Goal: Information Seeking & Learning: Learn about a topic

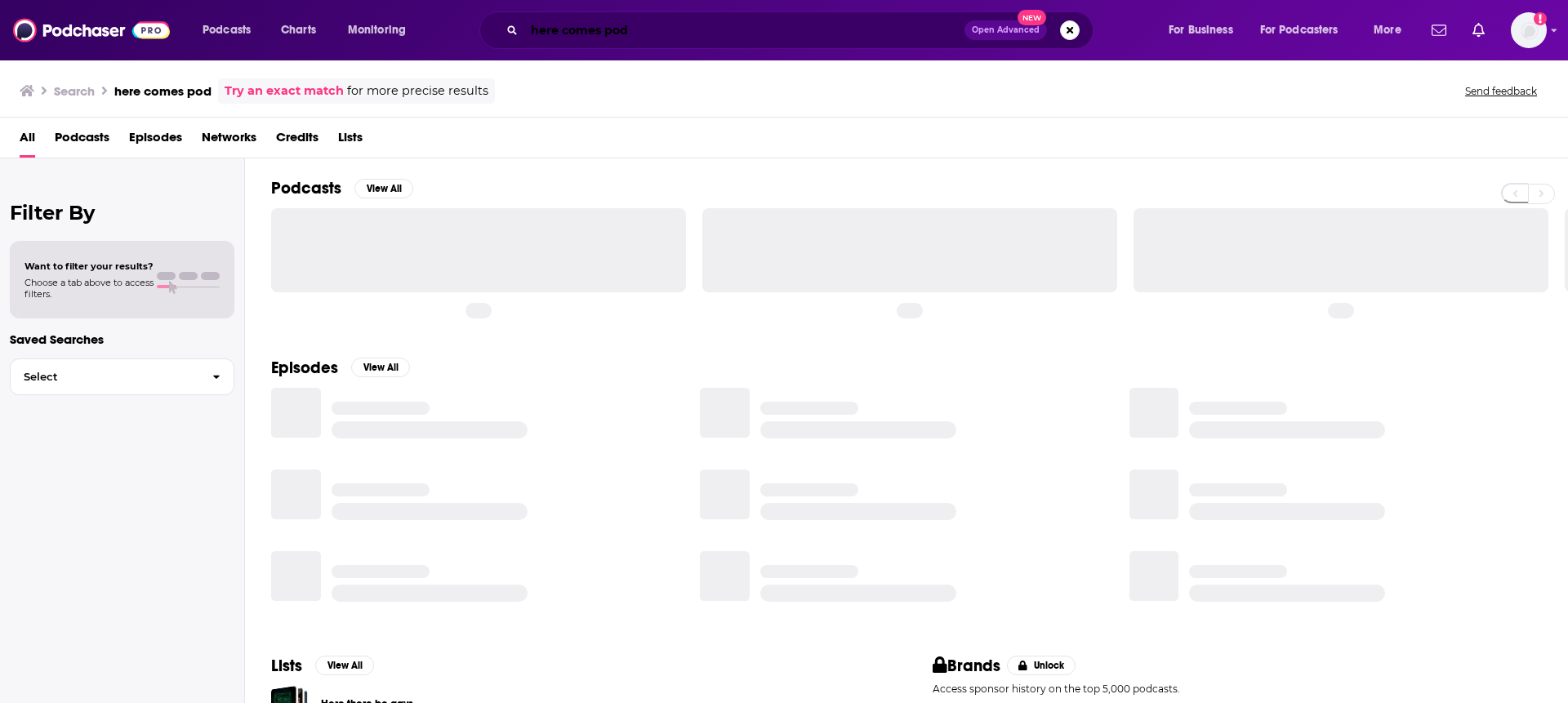
click at [751, 39] on input "here comes pod" at bounding box center [744, 30] width 440 height 27
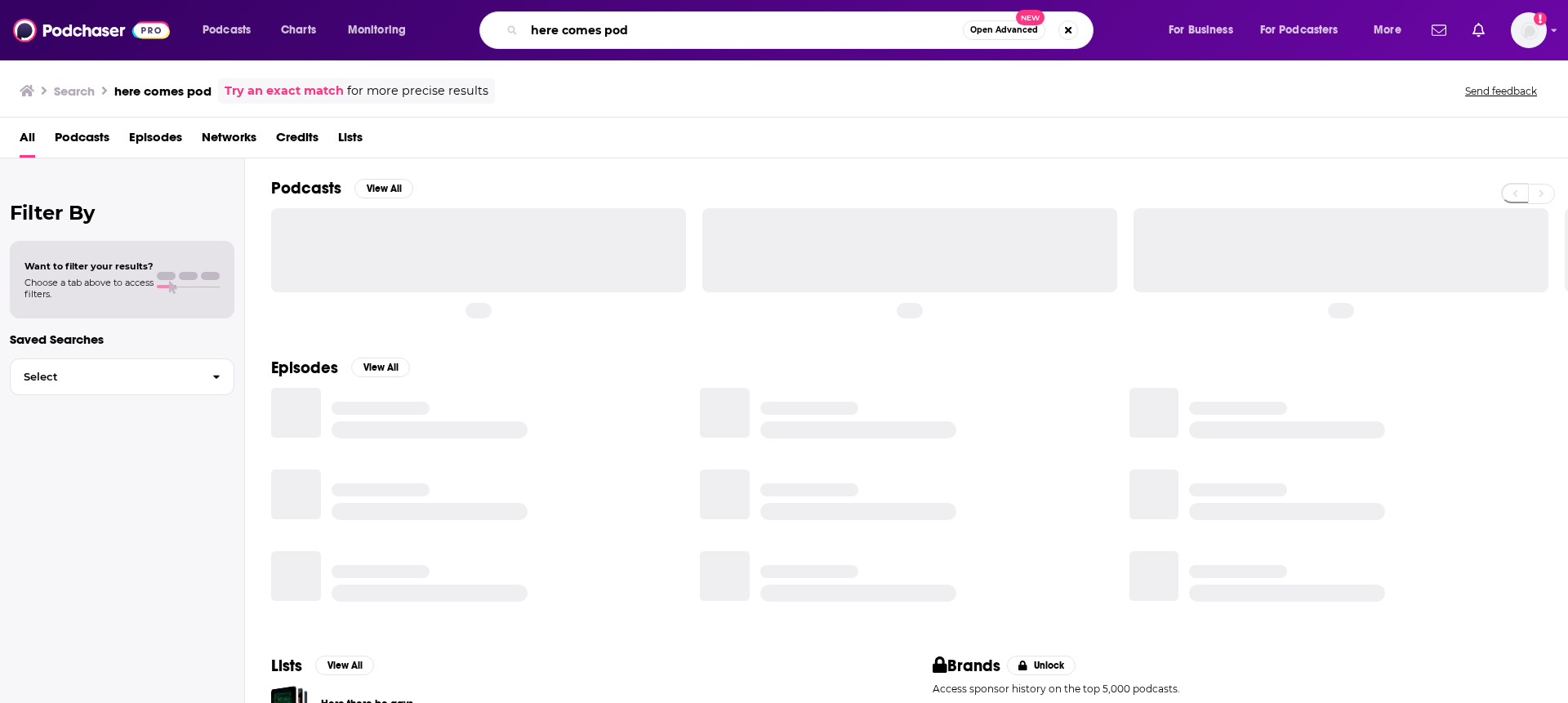
click at [751, 39] on input "here comes pod" at bounding box center [743, 30] width 438 height 27
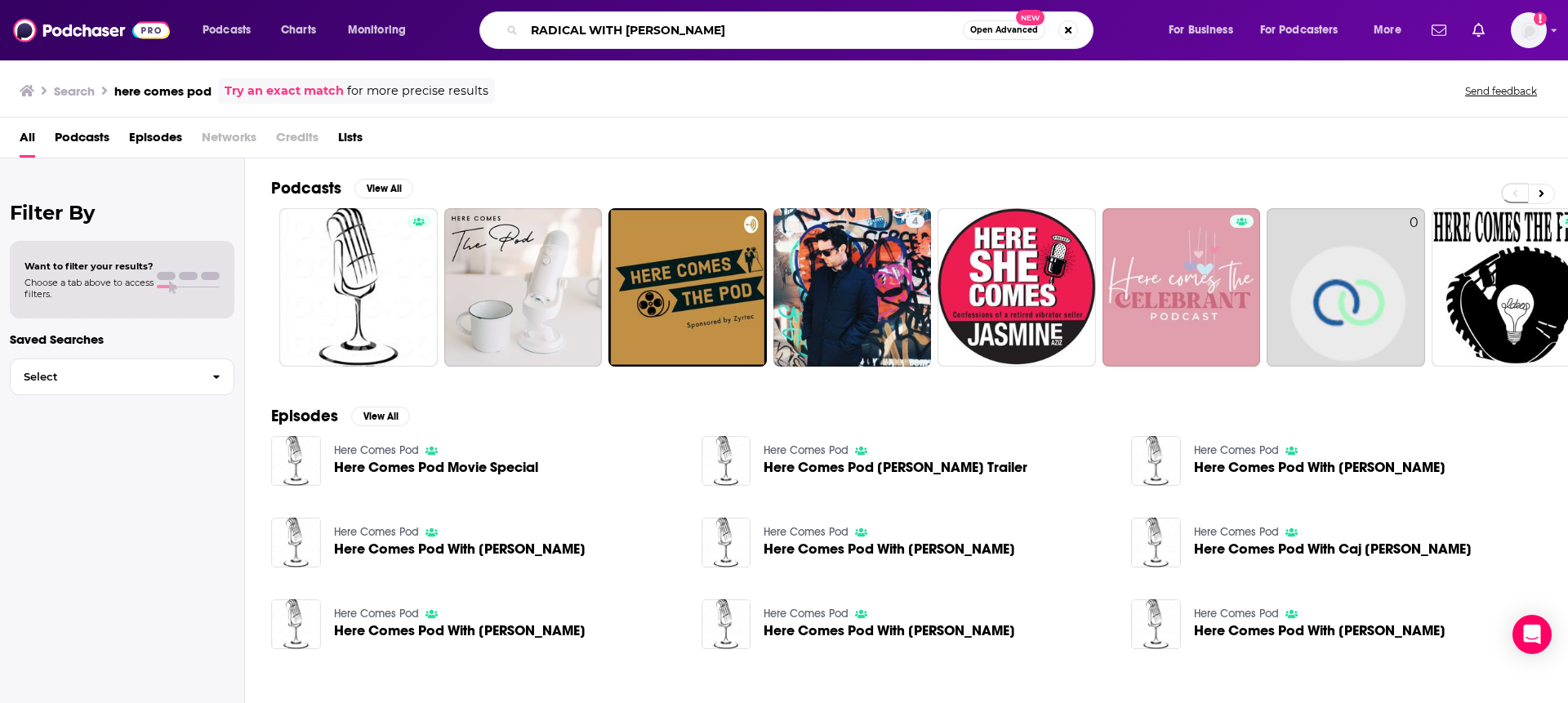
type input "RADICAL WITH [PERSON_NAME]"
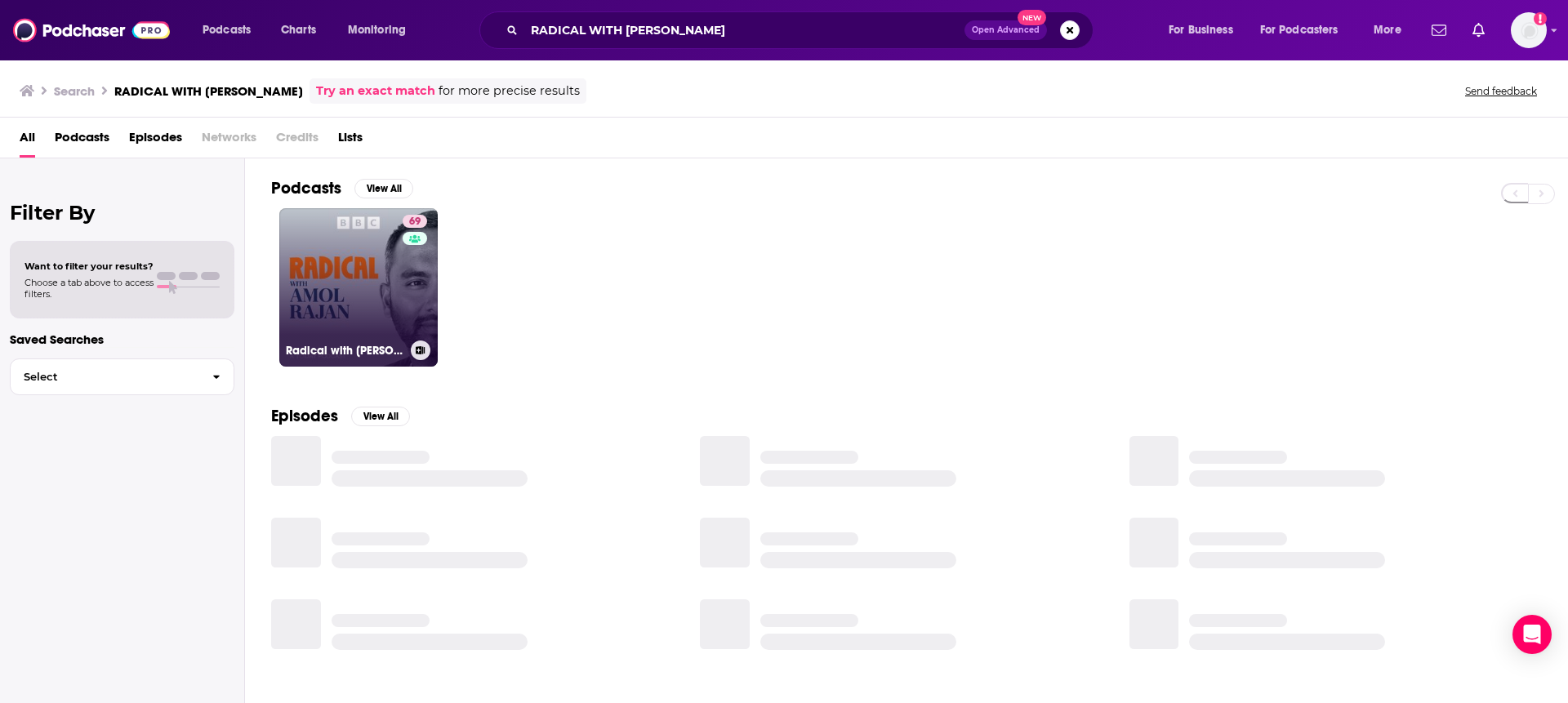
click at [346, 314] on link "69 Radical with [PERSON_NAME]" at bounding box center [358, 287] width 159 height 159
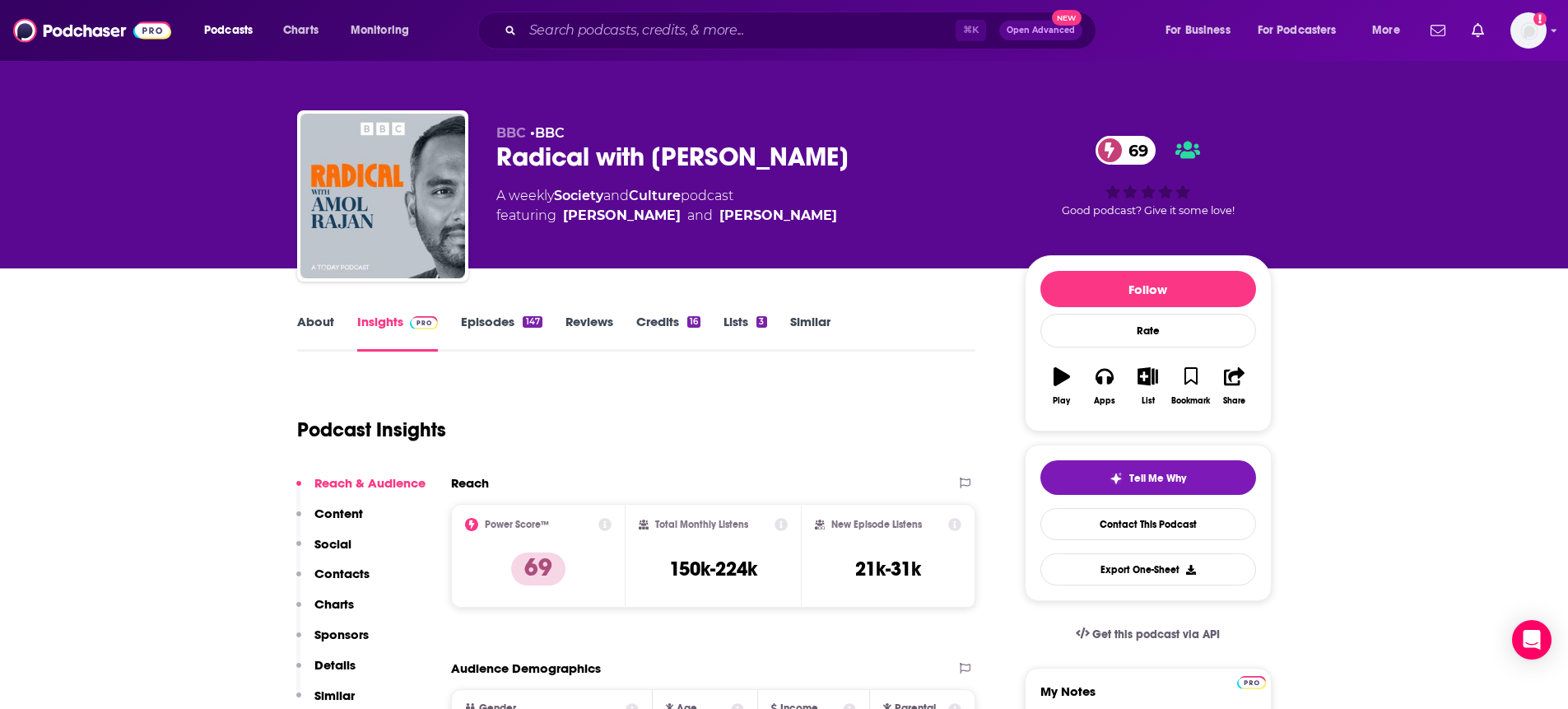
click at [781, 520] on icon at bounding box center [781, 523] width 13 height 13
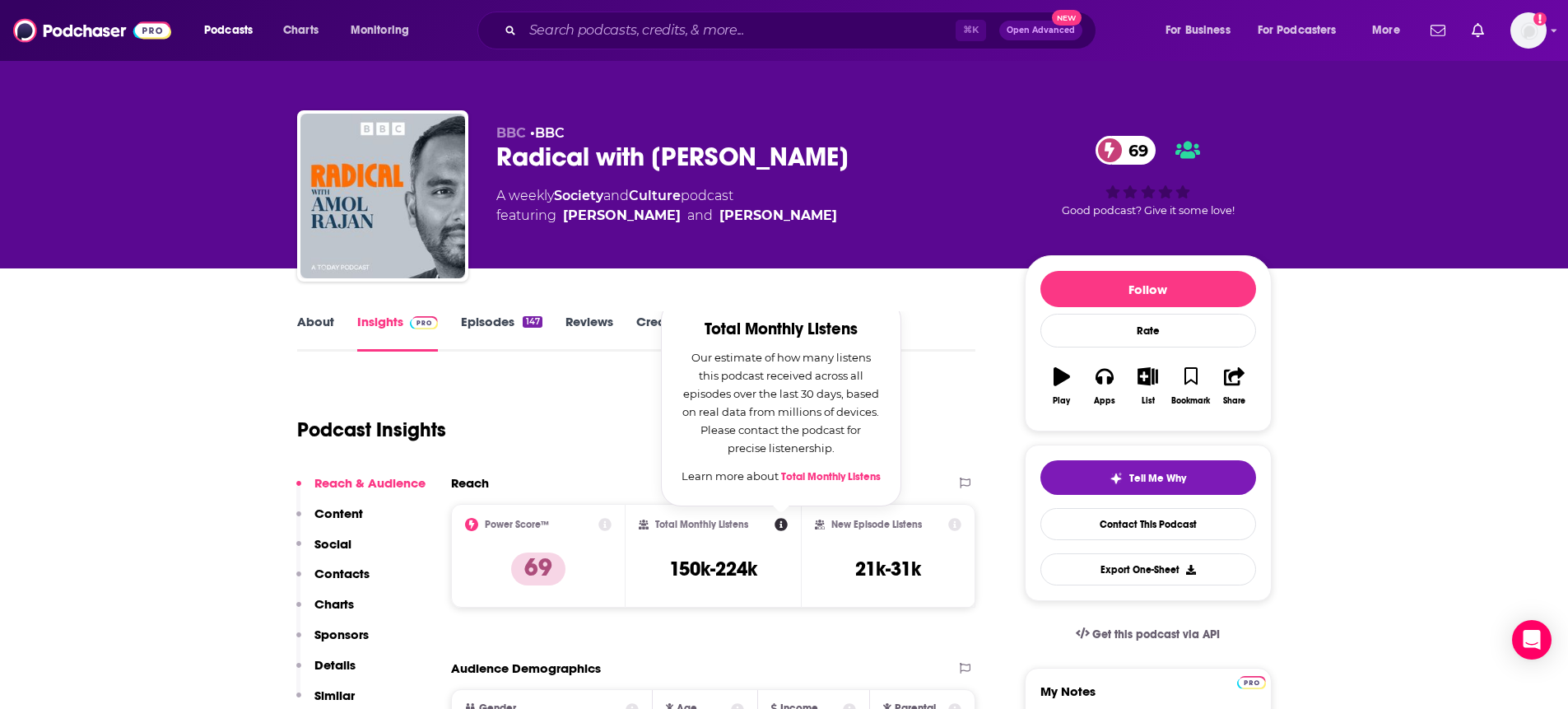
click at [950, 426] on div "Podcast Insights" at bounding box center [630, 419] width 666 height 84
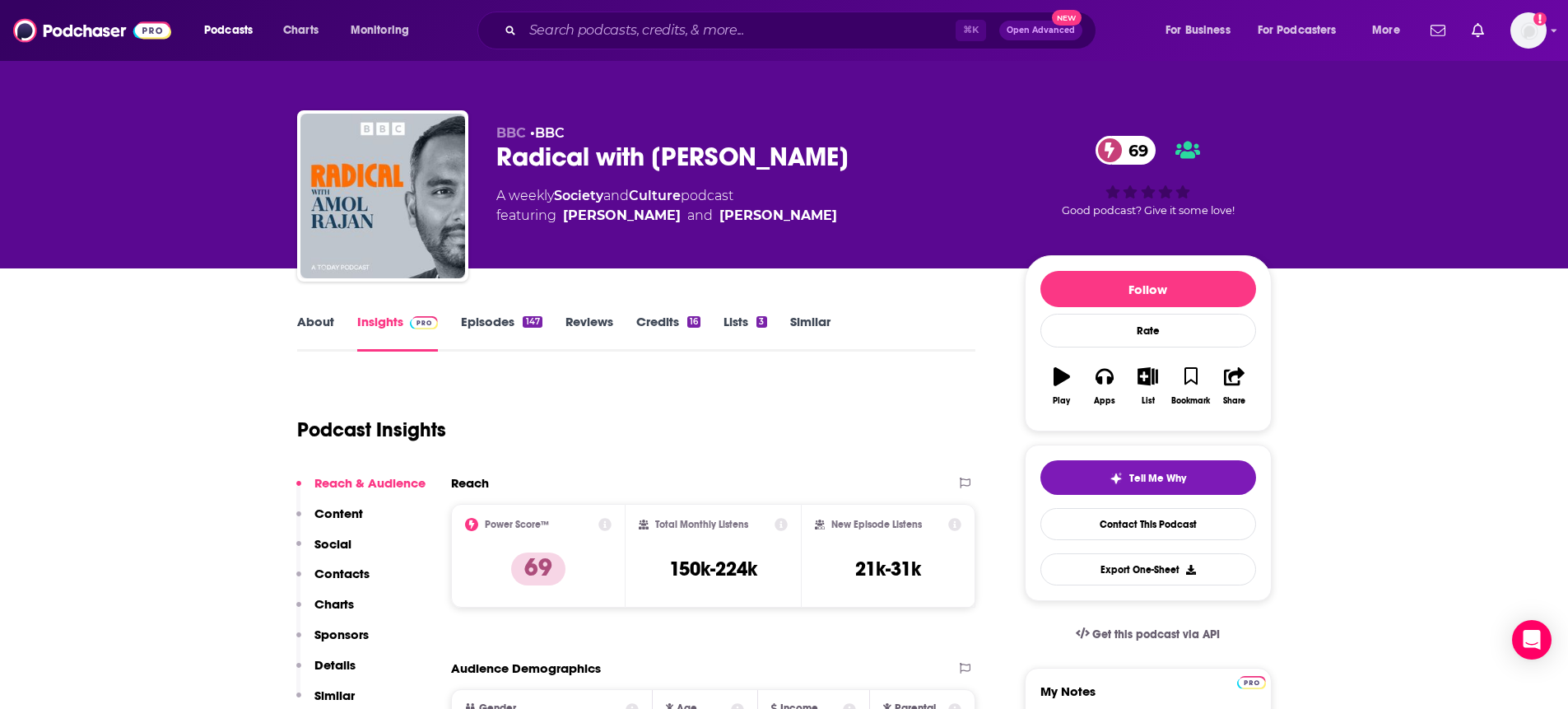
scroll to position [103, 0]
